Goal: Navigation & Orientation: Find specific page/section

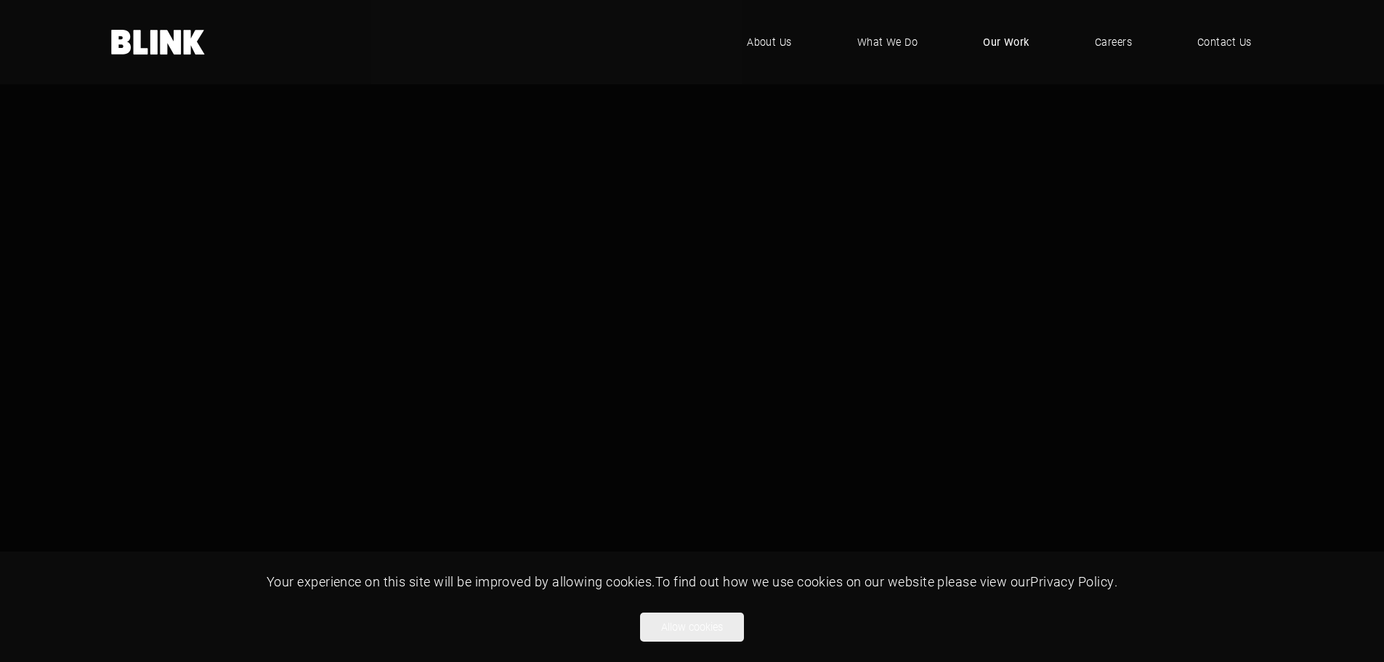
click at [997, 35] on span "Our Work" at bounding box center [1006, 42] width 46 height 16
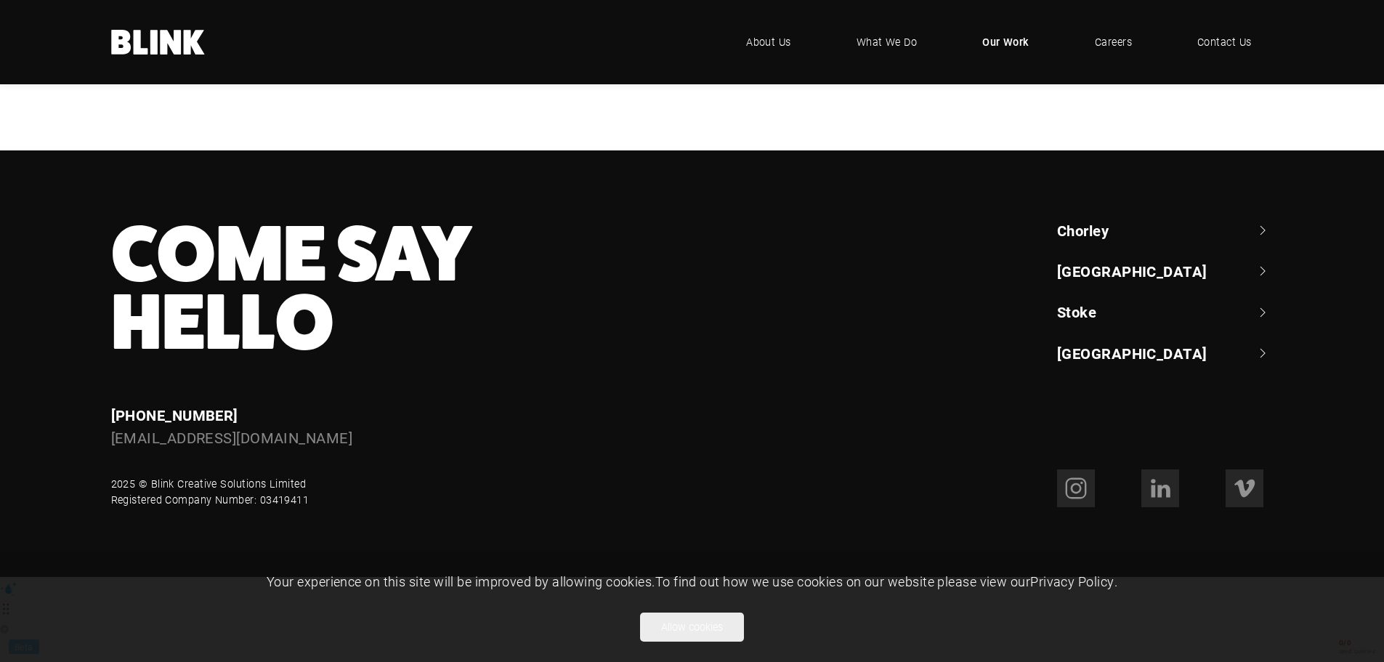
scroll to position [1376, 0]
click at [1208, 37] on span "Contact Us" at bounding box center [1223, 42] width 55 height 16
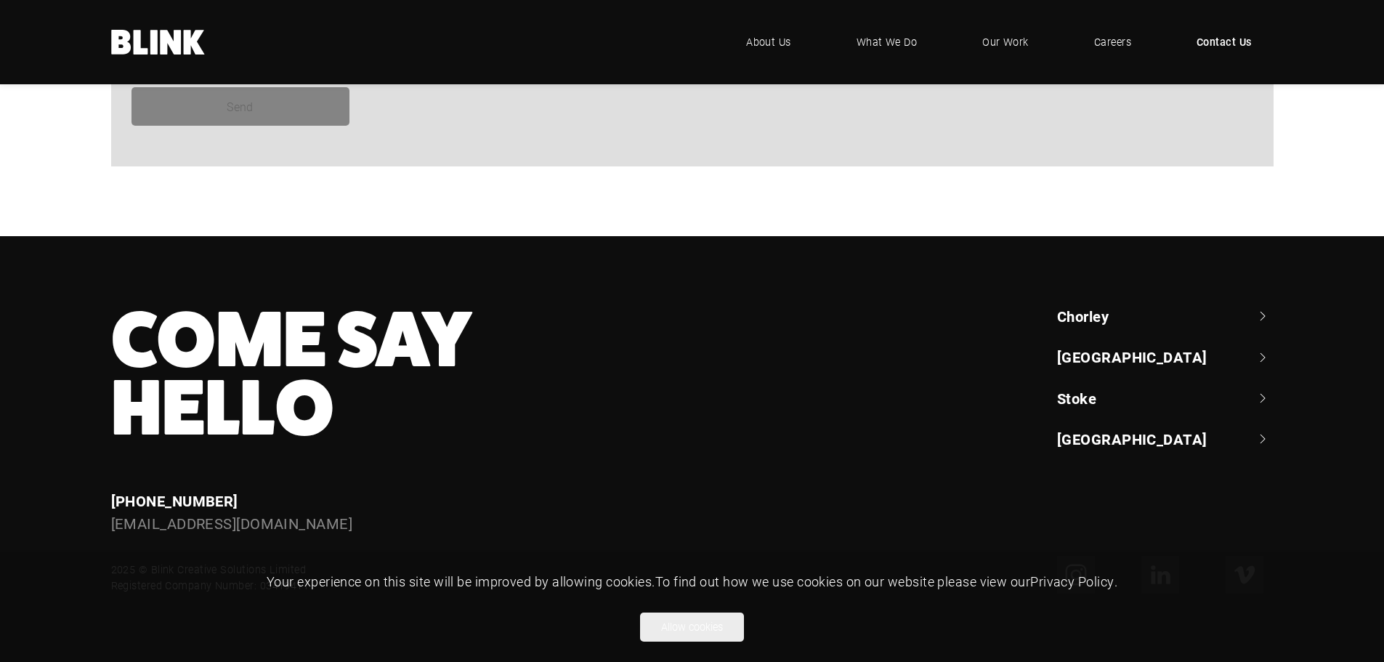
scroll to position [1349, 0]
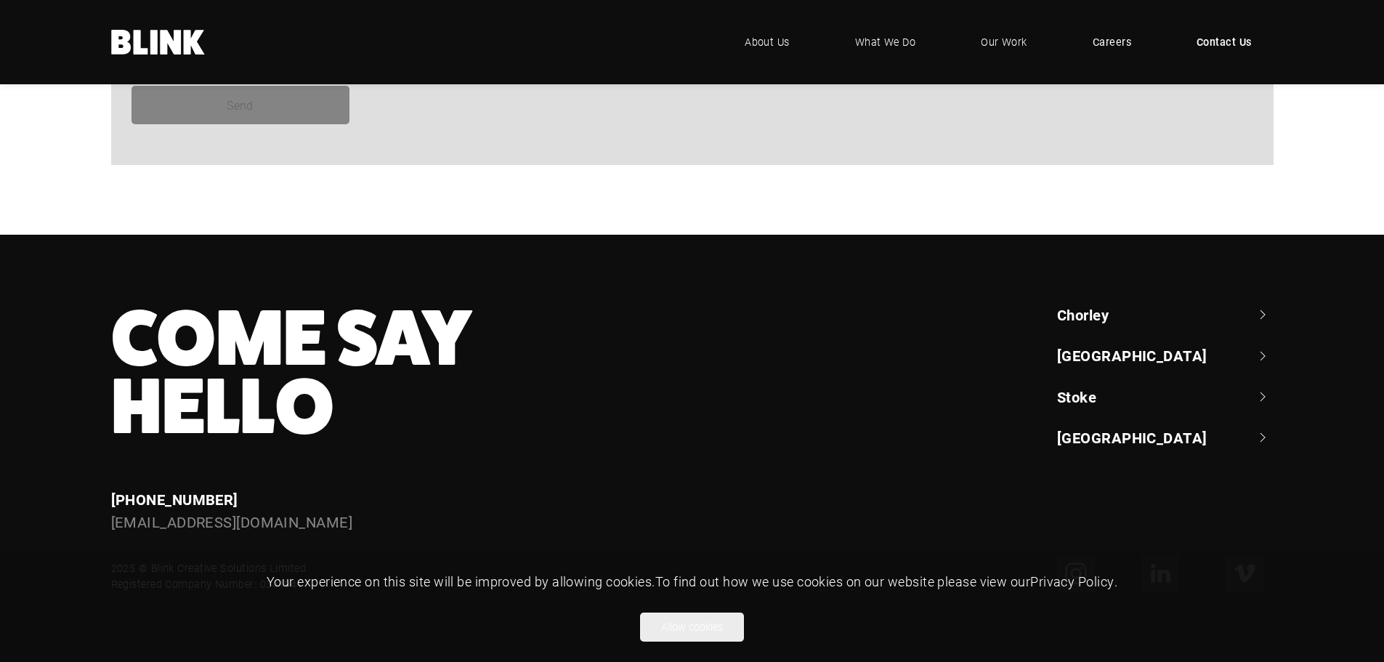
click at [1098, 47] on span "Careers" at bounding box center [1111, 42] width 38 height 16
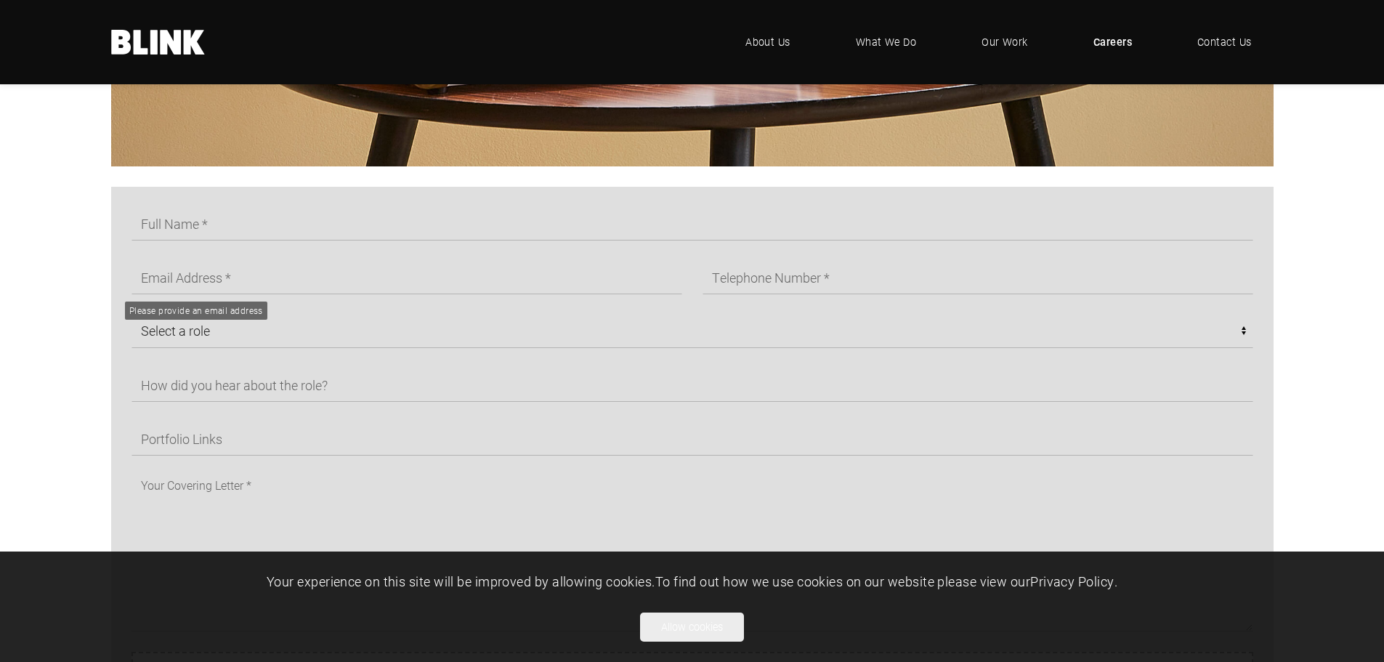
scroll to position [799, 0]
